Goal: Task Accomplishment & Management: Manage account settings

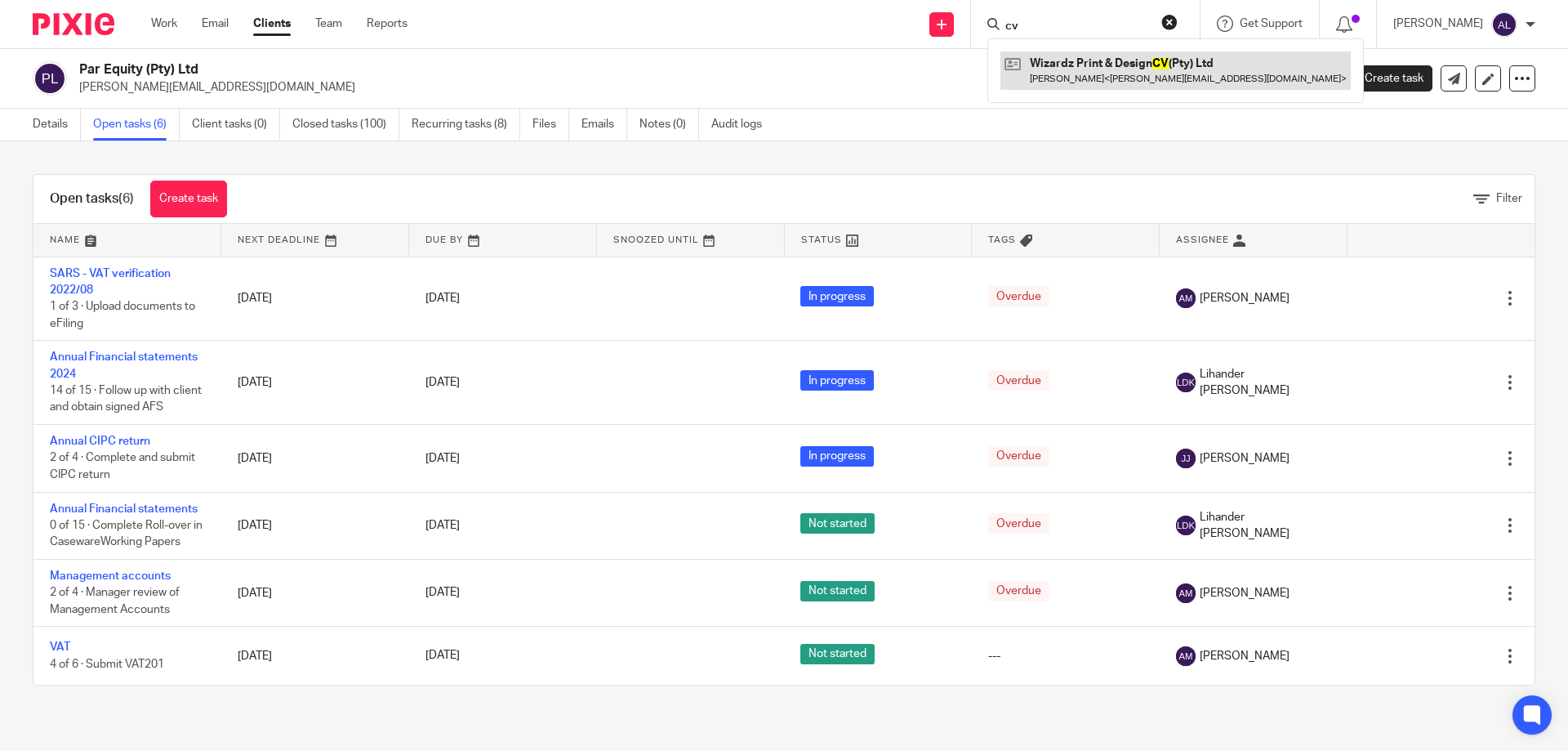
type input "cv"
drag, startPoint x: 1059, startPoint y: 67, endPoint x: 864, endPoint y: 15, distance: 201.8
click at [1059, 68] on link at bounding box center [1175, 70] width 350 height 38
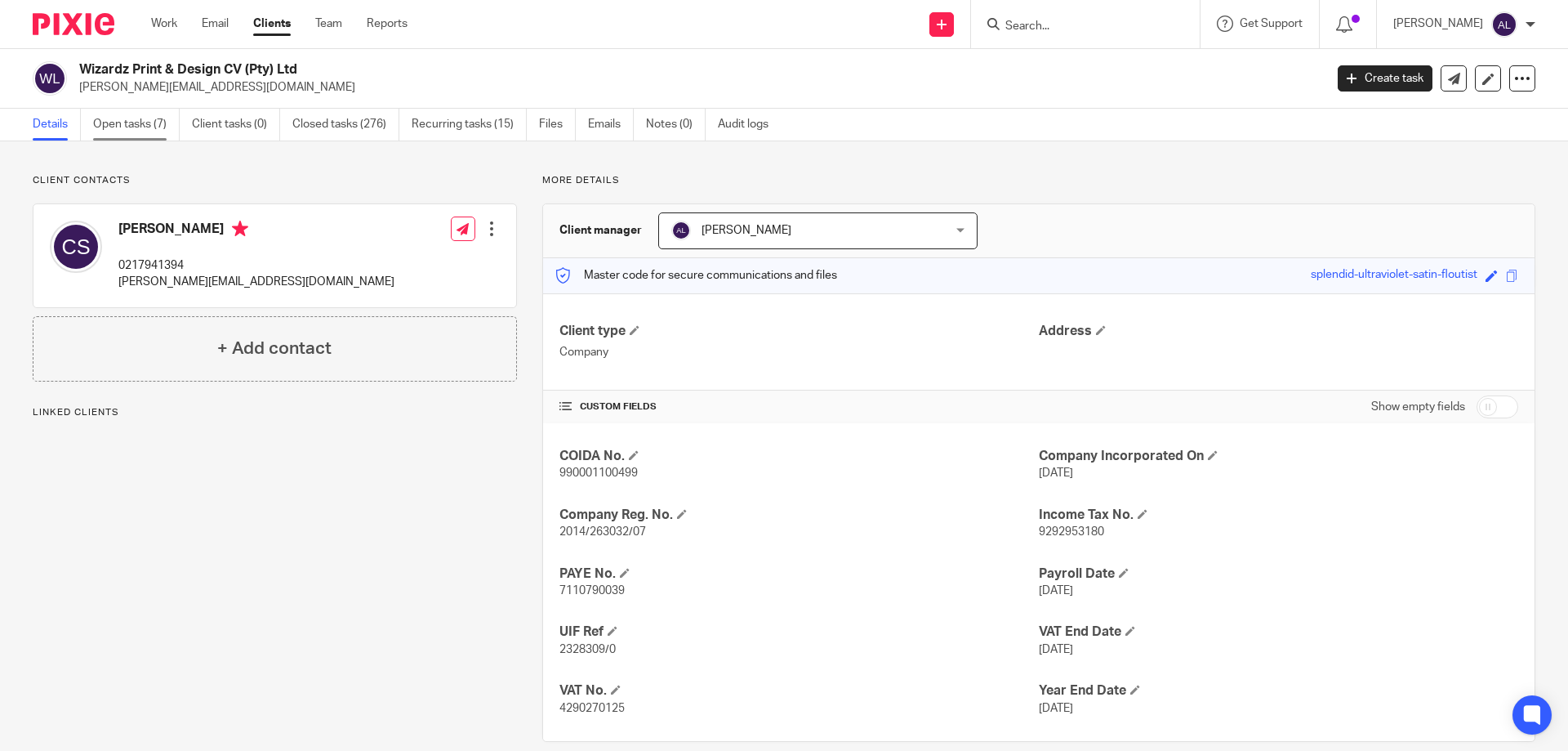
drag, startPoint x: 0, startPoint y: 0, endPoint x: 166, endPoint y: 123, distance: 206.6
click at [165, 123] on link "Open tasks (7)" at bounding box center [136, 124] width 87 height 32
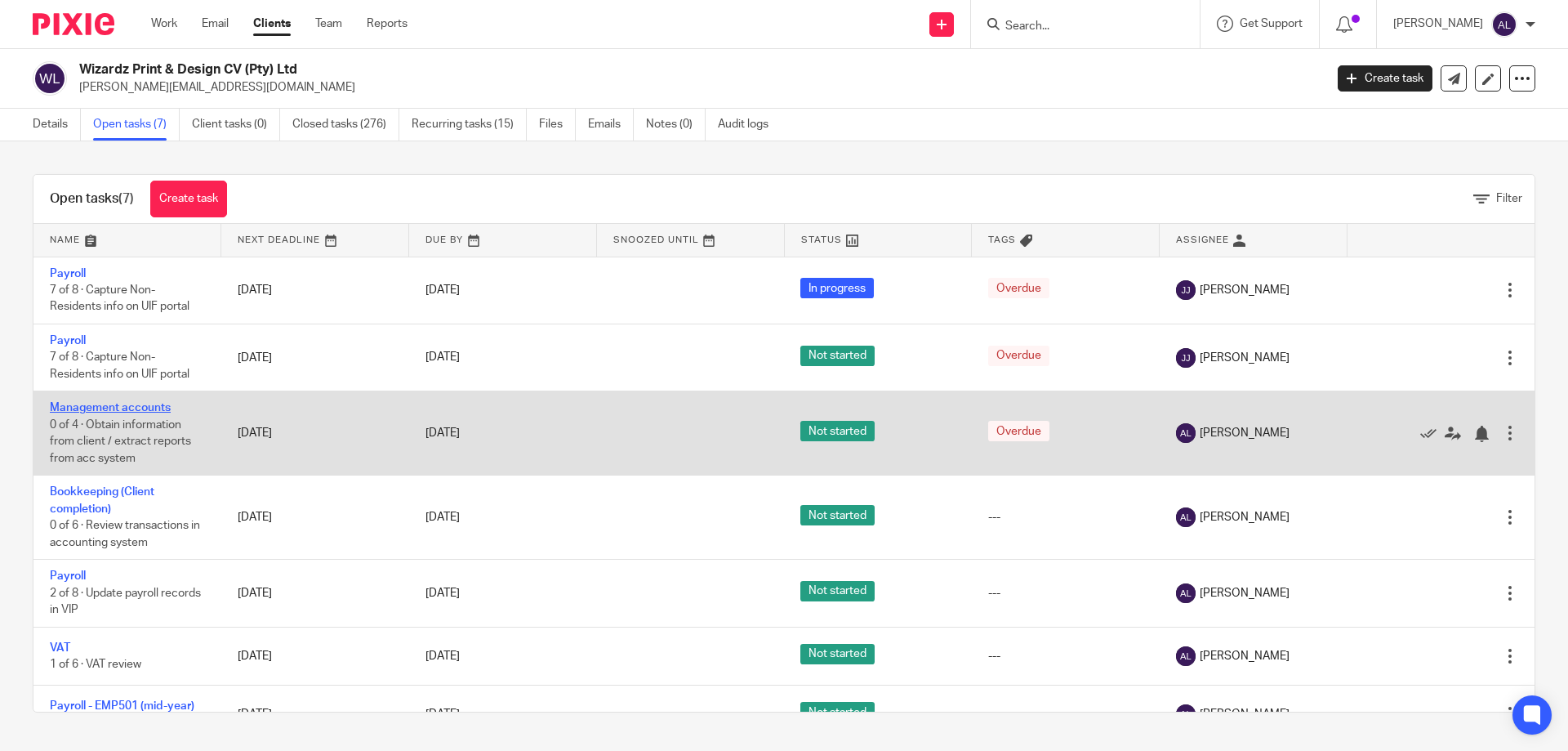
click at [103, 408] on link "Management accounts" at bounding box center [110, 408] width 121 height 12
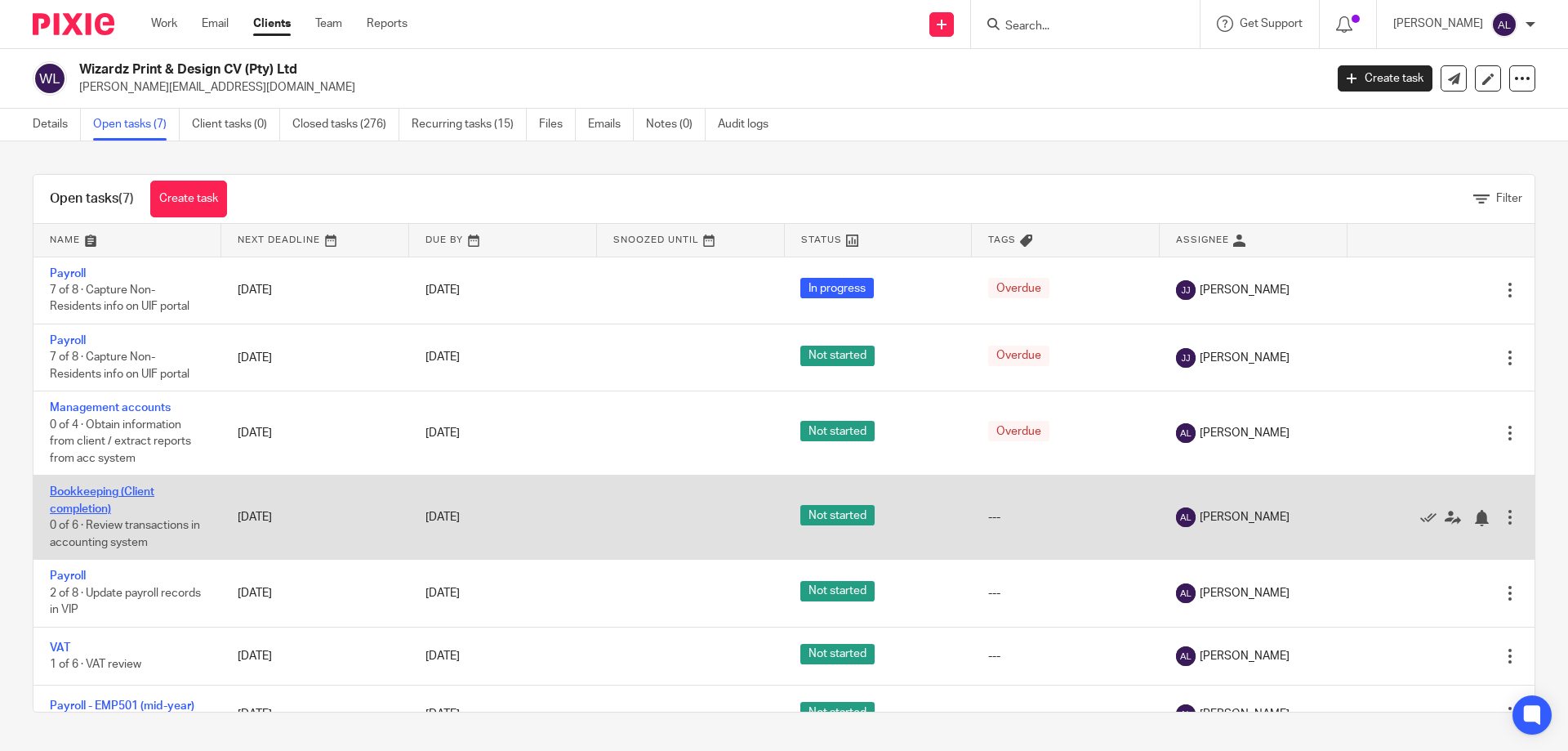
click at [92, 494] on link "Bookkeeping (Client completion)" at bounding box center [102, 500] width 104 height 28
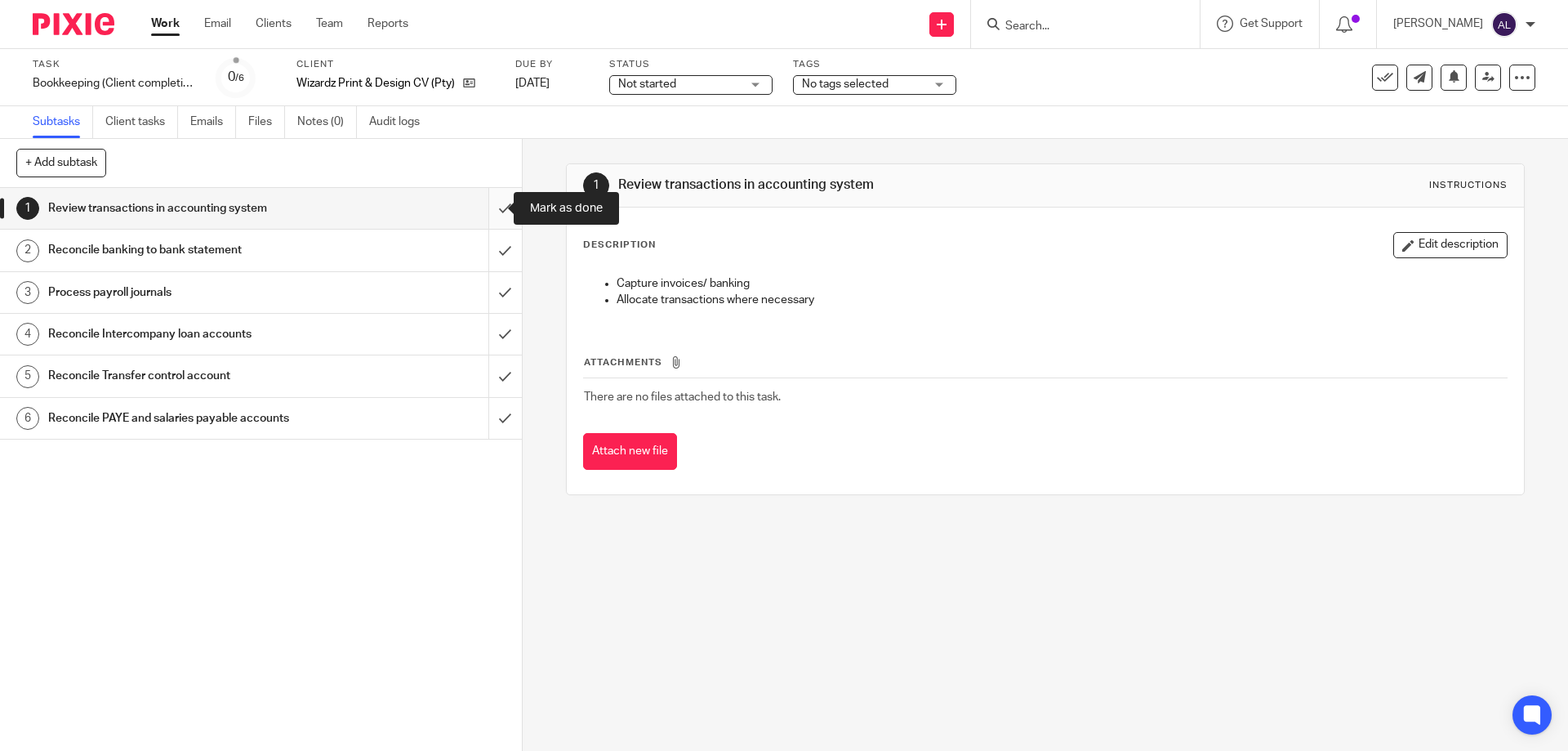
click at [486, 218] on input "submit" at bounding box center [261, 208] width 522 height 41
click at [486, 244] on input "submit" at bounding box center [261, 249] width 522 height 41
click at [487, 289] on input "submit" at bounding box center [261, 292] width 522 height 41
click at [489, 330] on input "submit" at bounding box center [261, 333] width 522 height 41
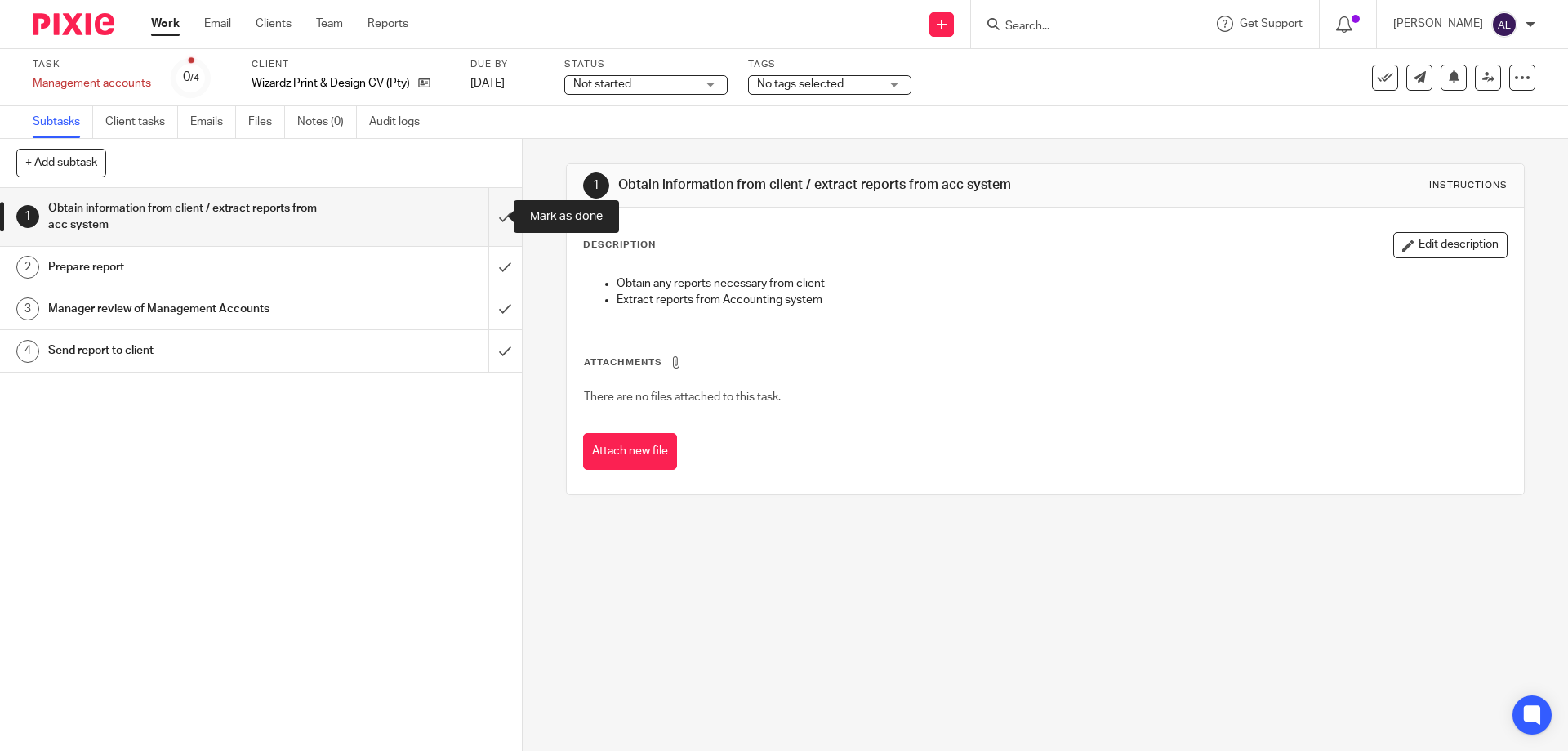
click at [490, 216] on input "submit" at bounding box center [261, 217] width 522 height 58
click at [495, 270] on input "submit" at bounding box center [261, 267] width 522 height 41
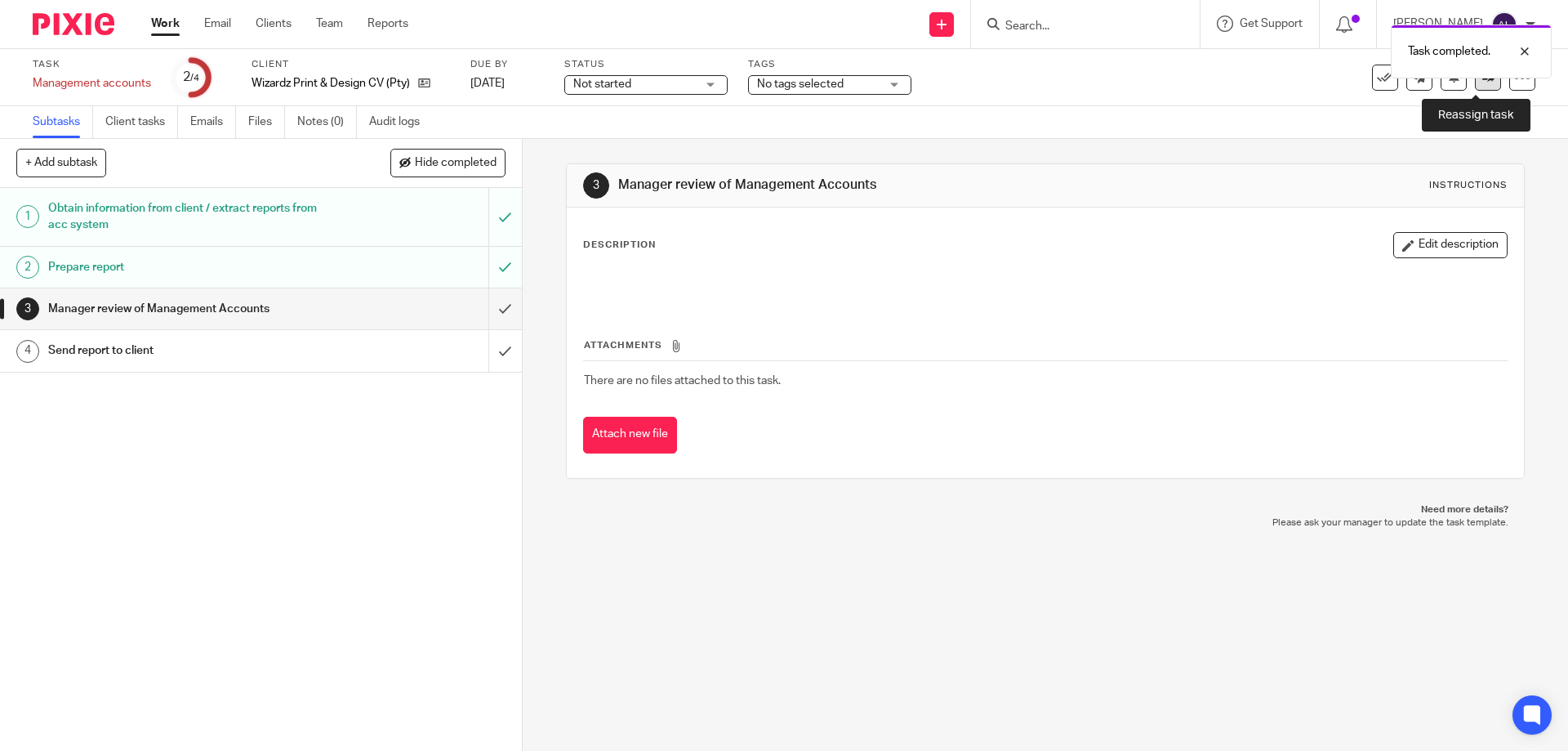
click at [1476, 80] on link at bounding box center [1488, 77] width 26 height 26
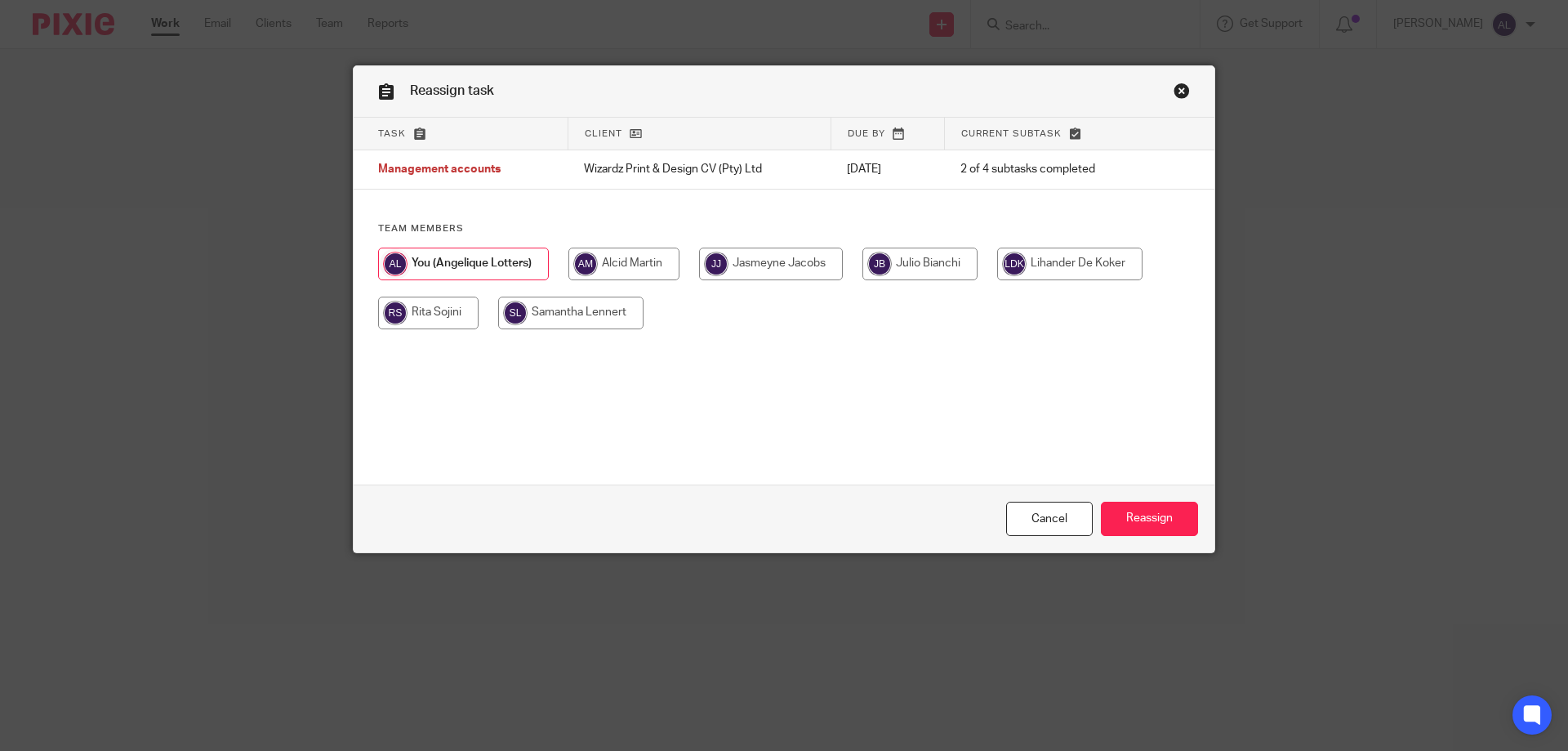
click at [614, 261] on input "radio" at bounding box center [624, 264] width 111 height 33
radio input "true"
click at [1139, 519] on input "Reassign" at bounding box center [1150, 519] width 97 height 35
